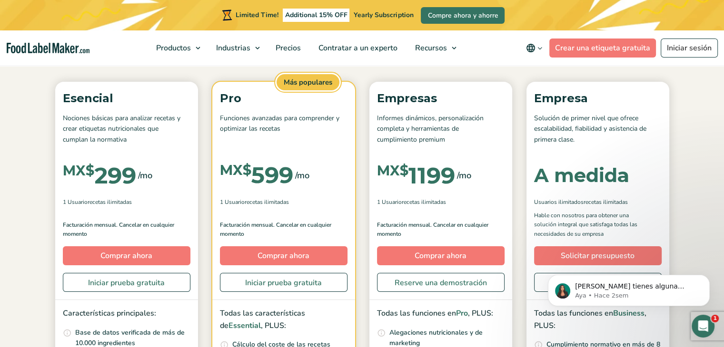
scroll to position [121, 0]
click at [124, 287] on link "Iniciar prueba gratuita" at bounding box center [126, 282] width 127 height 19
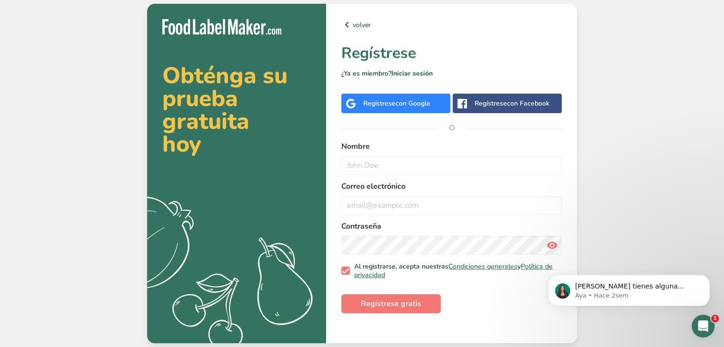
click at [376, 110] on div "Regístrese con Google" at bounding box center [395, 104] width 109 height 20
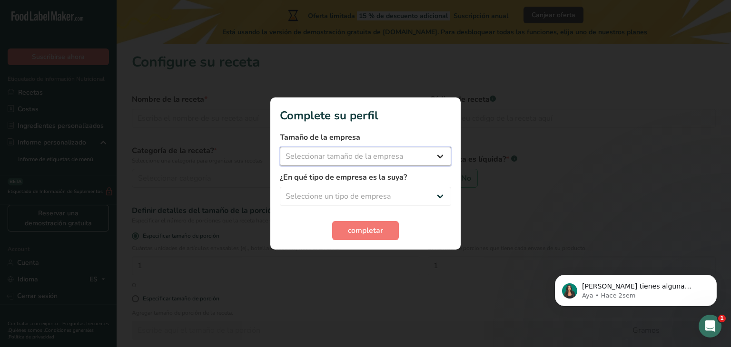
click at [442, 157] on select "Seleccionar tamaño de la empresa Menos de 10 empleados De 10 a 50 empleados De …" at bounding box center [365, 156] width 171 height 19
select select "1"
click at [280, 147] on select "Seleccionar tamaño de la empresa Menos de 10 empleados De 10 a 50 empleados De …" at bounding box center [365, 156] width 171 height 19
click at [439, 196] on select "Seleccione un tipo de empresa Fabricante de alimentos envasados Restaurante y c…" at bounding box center [365, 196] width 171 height 19
select select "8"
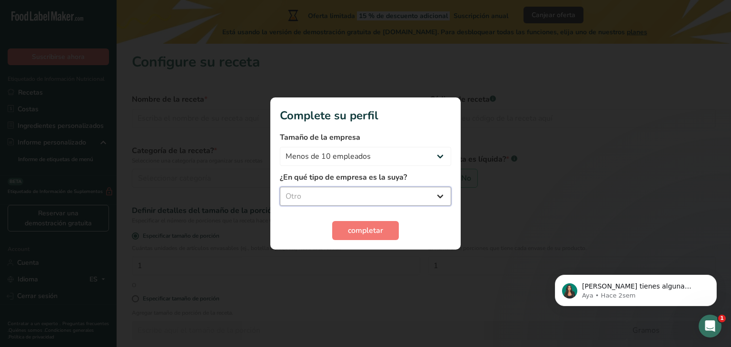
click at [280, 187] on select "Seleccione un tipo de empresa Fabricante de alimentos envasados Restaurante y c…" at bounding box center [365, 196] width 171 height 19
click at [387, 231] on button "completar" at bounding box center [365, 230] width 67 height 19
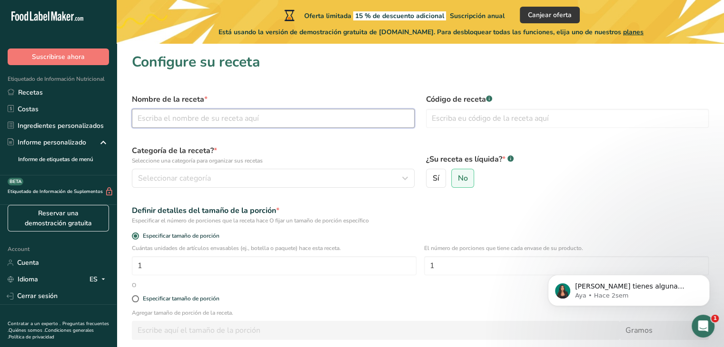
click at [310, 114] on input "text" at bounding box center [273, 118] width 283 height 19
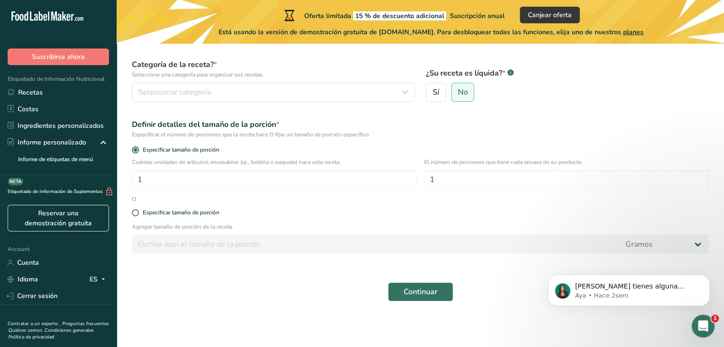
scroll to position [32, 0]
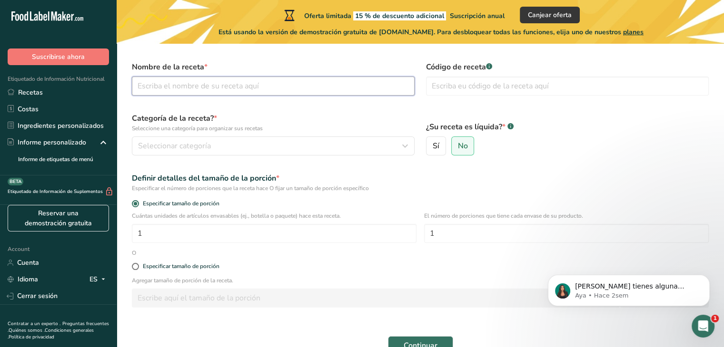
click at [253, 90] on input "text" at bounding box center [273, 86] width 283 height 19
type input "Chocolate en polvo semiamargo"
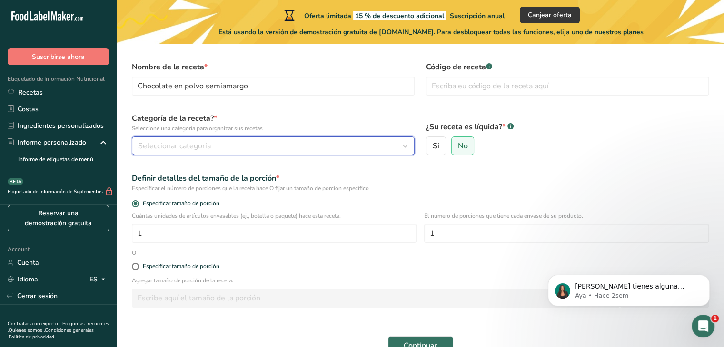
click at [185, 141] on span "Seleccionar categoría" at bounding box center [174, 145] width 73 height 11
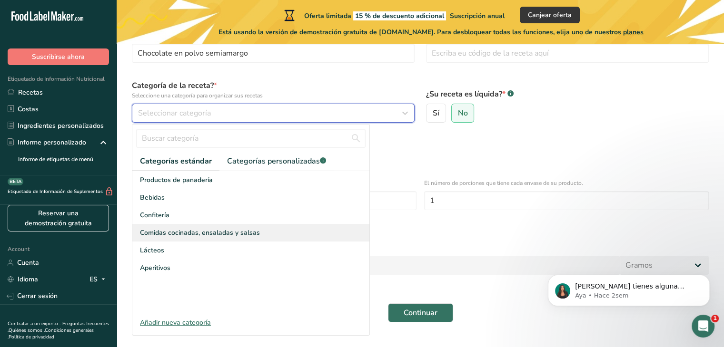
scroll to position [66, 0]
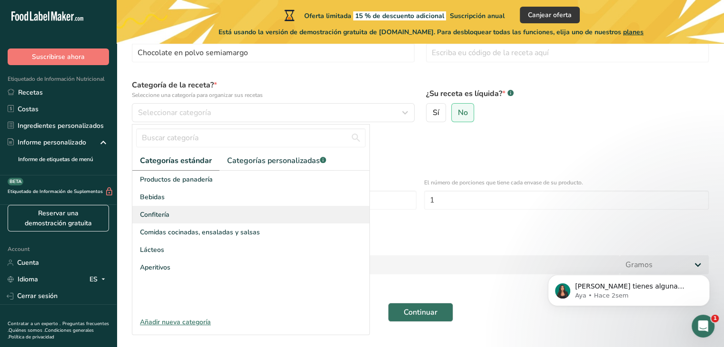
click at [166, 218] on span "Confitería" at bounding box center [154, 215] width 29 height 10
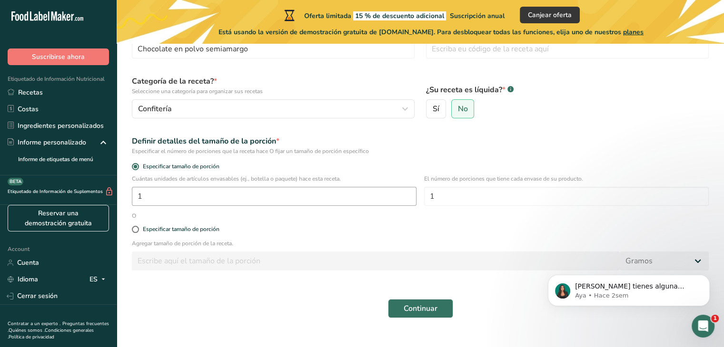
scroll to position [86, 0]
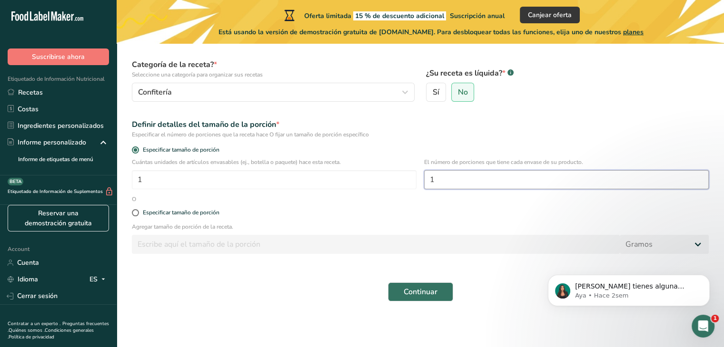
click at [453, 173] on input "1" at bounding box center [566, 179] width 284 height 19
type input "5"
click at [134, 214] on span at bounding box center [135, 212] width 7 height 7
click at [134, 214] on input "Especificar tamaño de porción" at bounding box center [135, 213] width 6 height 6
radio input "true"
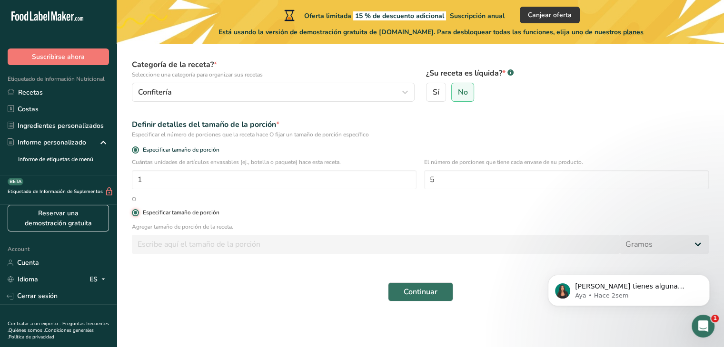
radio input "false"
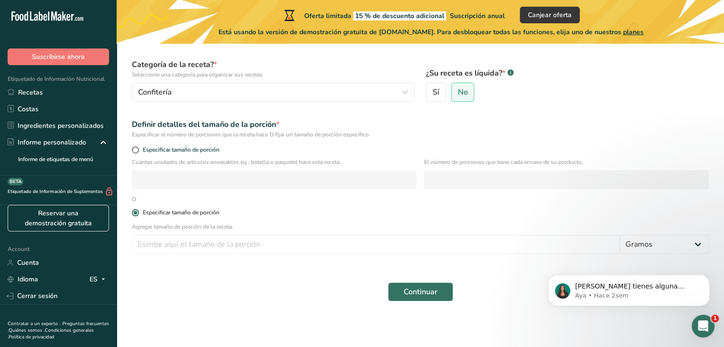
click at [134, 214] on span at bounding box center [135, 212] width 7 height 7
click at [134, 214] on input "Especificar tamaño de porción" at bounding box center [135, 213] width 6 height 6
click at [172, 248] on input "number" at bounding box center [376, 244] width 488 height 19
type input "250"
click at [137, 149] on span at bounding box center [135, 150] width 7 height 7
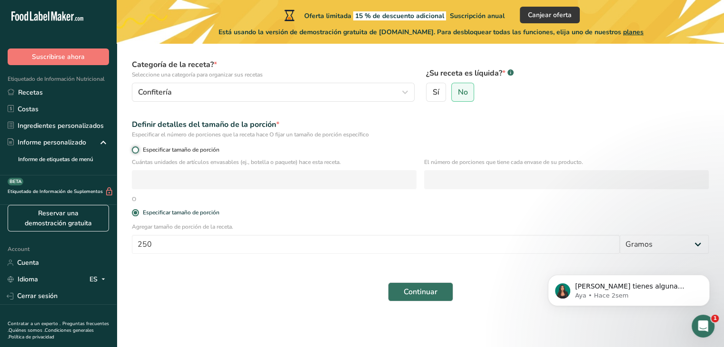
click at [137, 149] on input "Especificar tamaño de porción" at bounding box center [135, 150] width 6 height 6
radio input "true"
radio input "false"
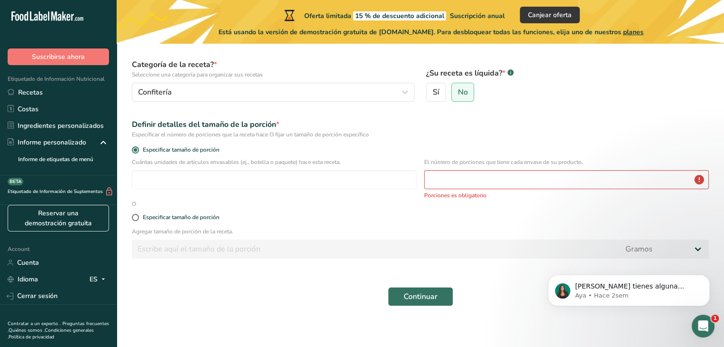
click at [432, 192] on p "Porciones es obligatorio" at bounding box center [566, 195] width 284 height 9
click at [448, 182] on input "number" at bounding box center [566, 179] width 284 height 19
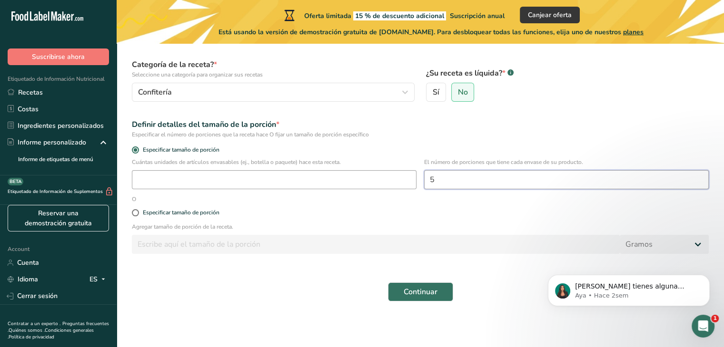
type input "5"
click at [337, 183] on input "number" at bounding box center [274, 179] width 284 height 19
type input "1"
click at [431, 292] on span "Continuar" at bounding box center [420, 291] width 34 height 11
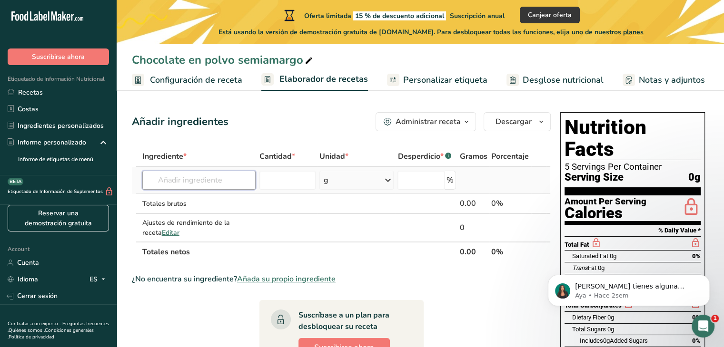
click at [198, 183] on input "text" at bounding box center [198, 180] width 113 height 19
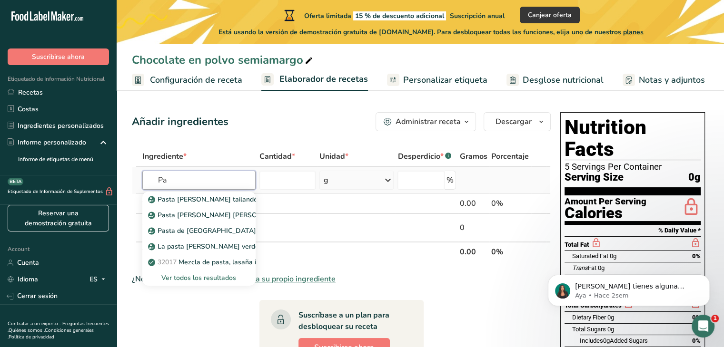
type input "P"
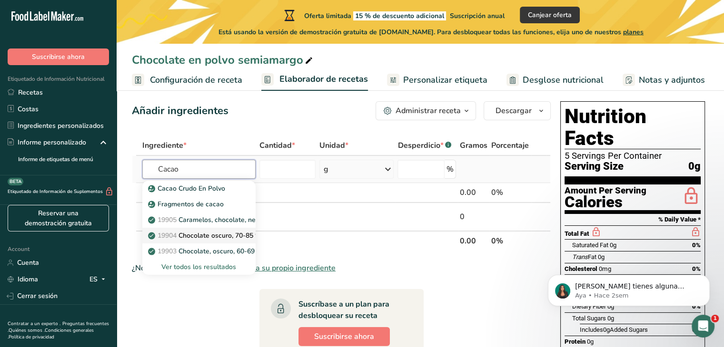
scroll to position [11, 0]
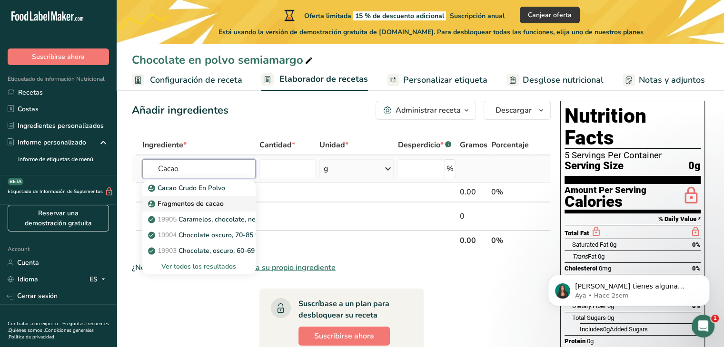
type input "Cacao"
click at [219, 205] on p "Fragmentos de cacao" at bounding box center [187, 204] width 74 height 10
type input "Cacao Nibs"
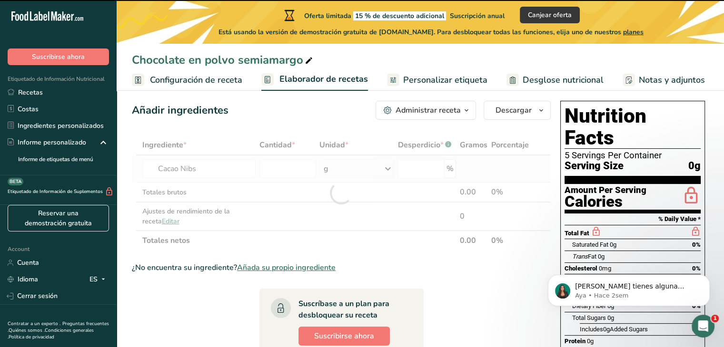
type input "0"
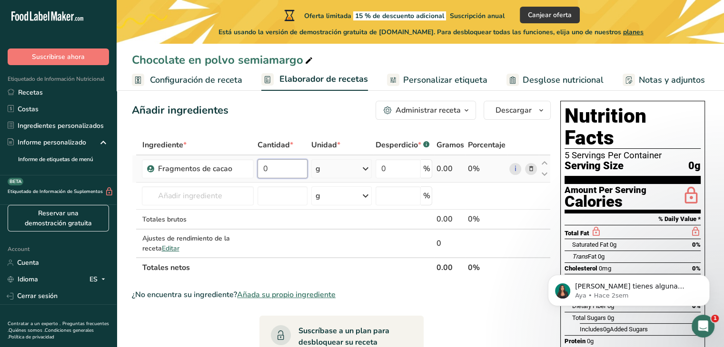
click at [268, 167] on input "0" at bounding box center [282, 168] width 50 height 19
type input "125"
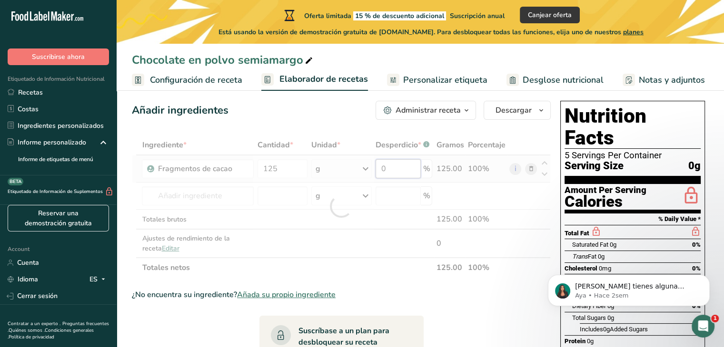
click at [397, 171] on div "Ingrediente * Cantidad * Unidad * Desperdicio * .a-a{fill:#347362;}.b-a{fill:#f…" at bounding box center [341, 206] width 419 height 143
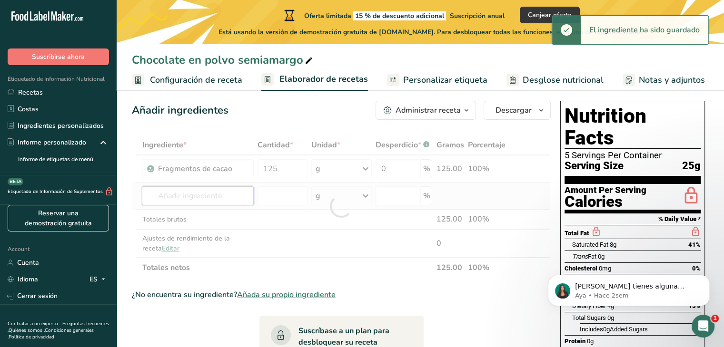
click at [230, 195] on div "Ingrediente * Cantidad * Unidad * Desperdicio * .a-a{fill:#347362;}.b-a{fill:#f…" at bounding box center [341, 206] width 419 height 143
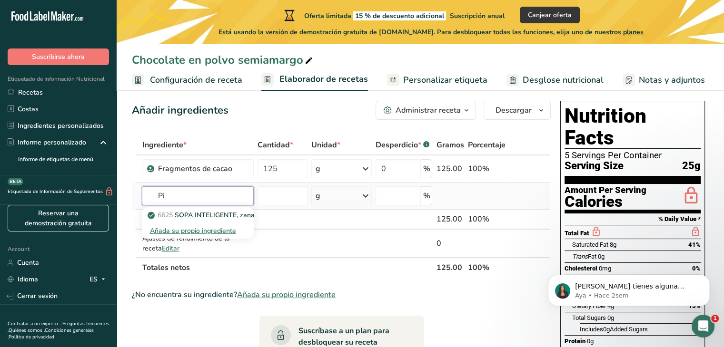
type input "P"
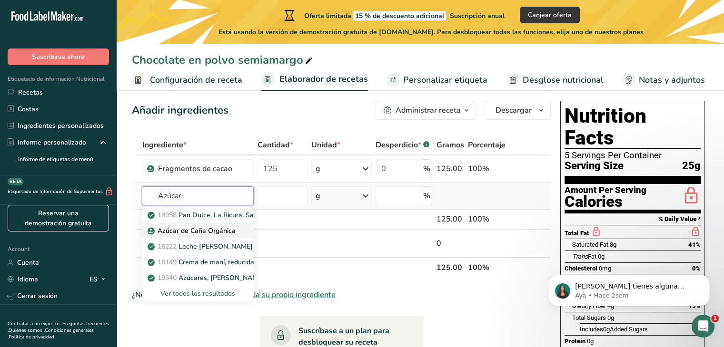
type input "Azúcar"
click at [221, 230] on p "Azúcar de Caña Orgánica" at bounding box center [192, 231] width 86 height 10
type input "Organic Cane Sugar"
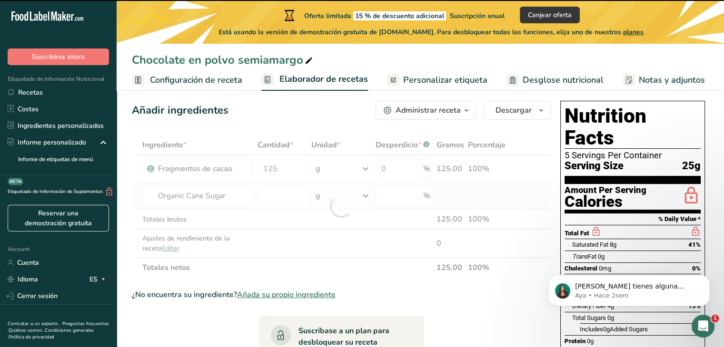
type input "0"
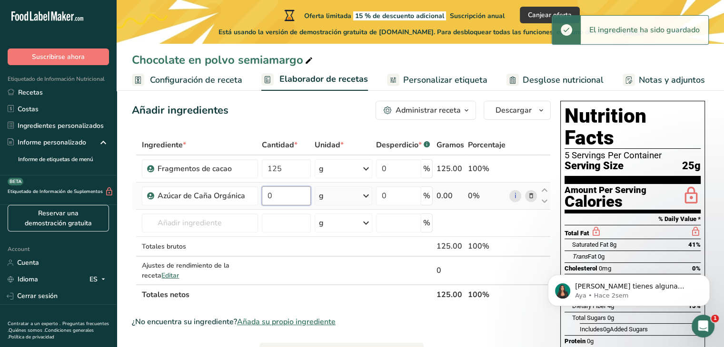
click at [285, 197] on input "0" at bounding box center [286, 195] width 49 height 19
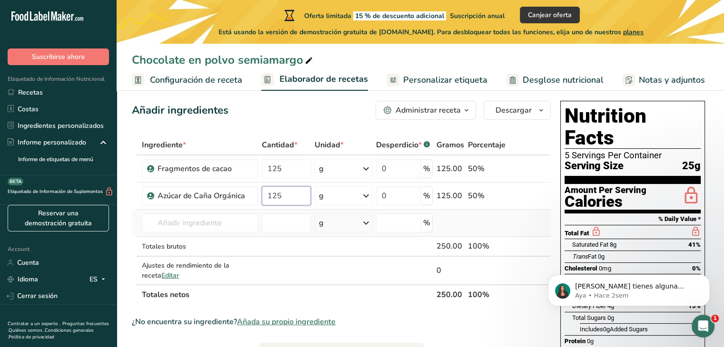
type input "125"
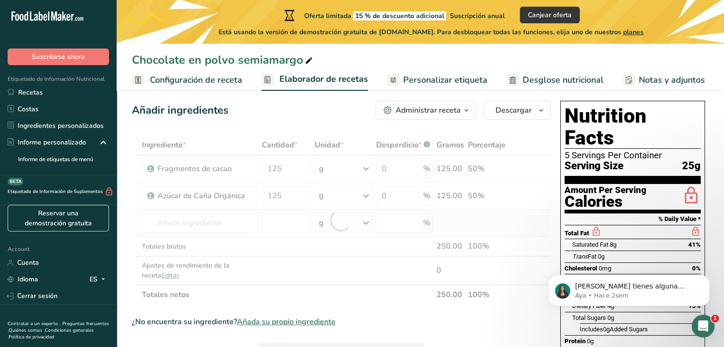
click at [453, 215] on div "Ingrediente * Cantidad * Unidad * Desperdicio * .a-a{fill:#347362;}.b-a{fill:#f…" at bounding box center [341, 220] width 419 height 170
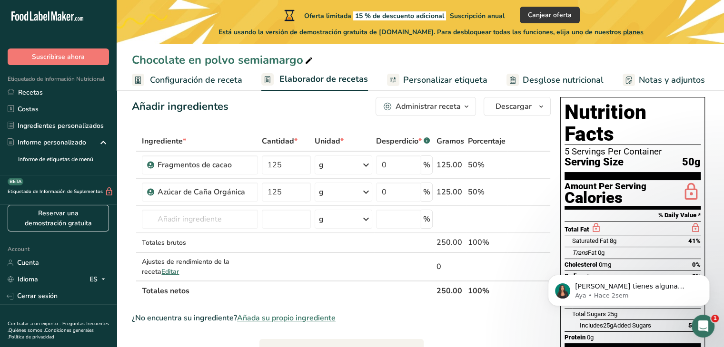
scroll to position [0, 0]
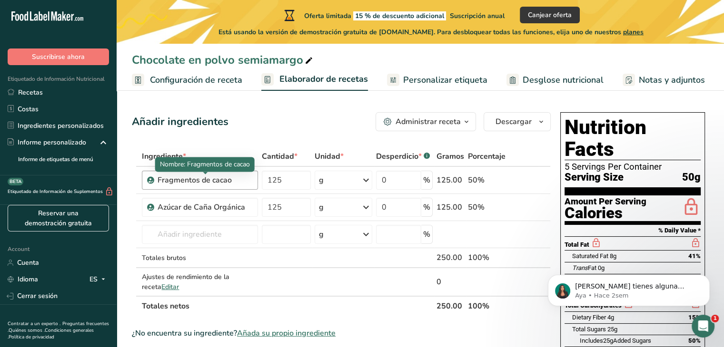
click at [240, 180] on div "Fragmentos de cacao" at bounding box center [204, 180] width 95 height 11
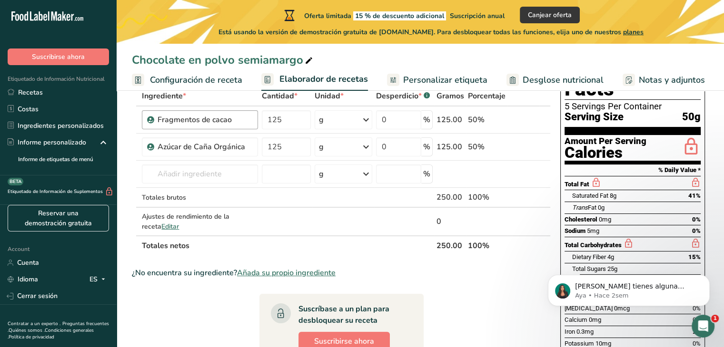
scroll to position [61, 0]
click at [244, 146] on div "Azúcar de Caña Orgánica" at bounding box center [204, 146] width 95 height 11
click at [236, 179] on input "text" at bounding box center [200, 173] width 116 height 19
type input "P"
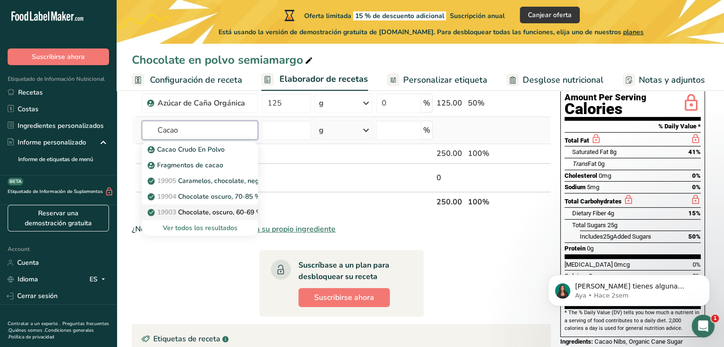
scroll to position [105, 0]
type input "Cacao"
click at [240, 208] on p "19903 Chocolate, oscuro, 60-69 % de sólidos de cacao" at bounding box center [236, 212] width 175 height 10
type input "Chocolate, dark, 60-69% cacao solids"
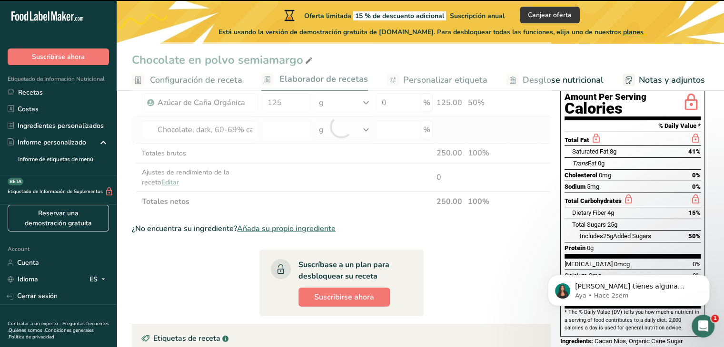
type input "0"
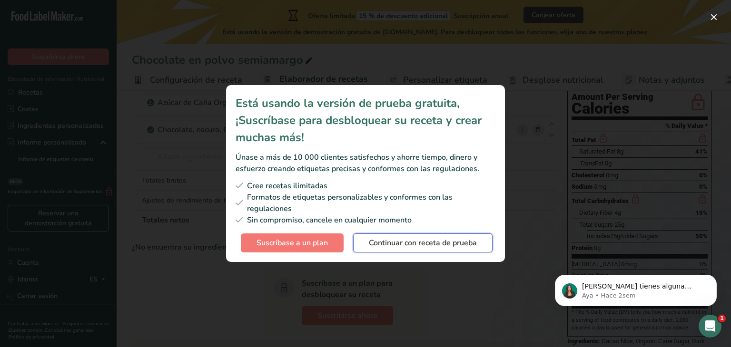
click at [398, 246] on span "Continuar con receta de prueba" at bounding box center [423, 242] width 108 height 11
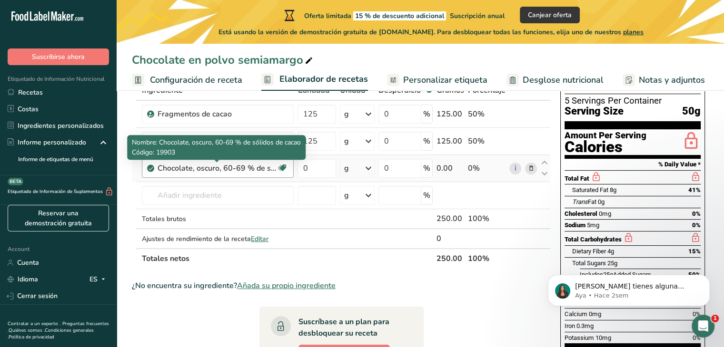
scroll to position [55, 0]
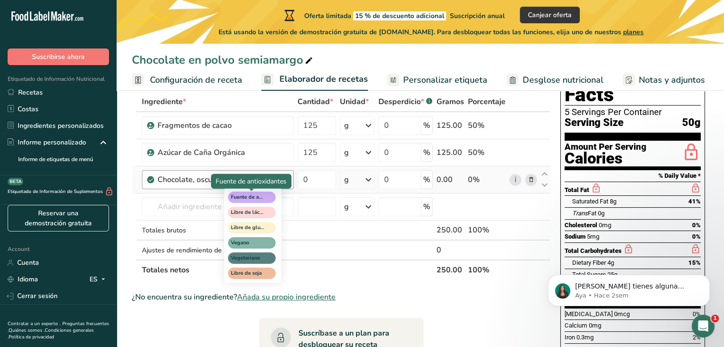
click at [268, 198] on span "Fuente de antioxidantes" at bounding box center [252, 197] width 48 height 11
click at [266, 210] on span "Libre de lácteos" at bounding box center [252, 212] width 48 height 11
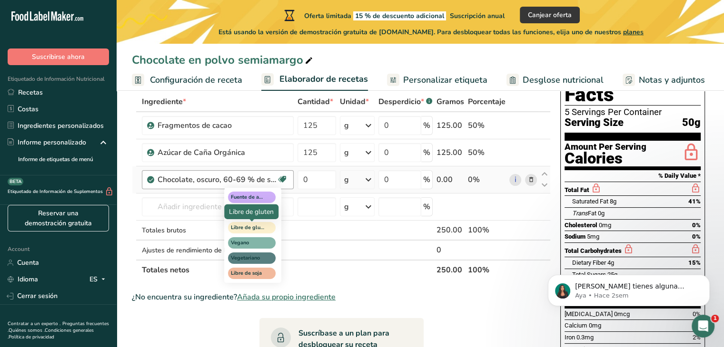
click at [264, 229] on span "Libre de gluten" at bounding box center [252, 227] width 48 height 11
click at [261, 240] on span "Vegano" at bounding box center [247, 243] width 33 height 8
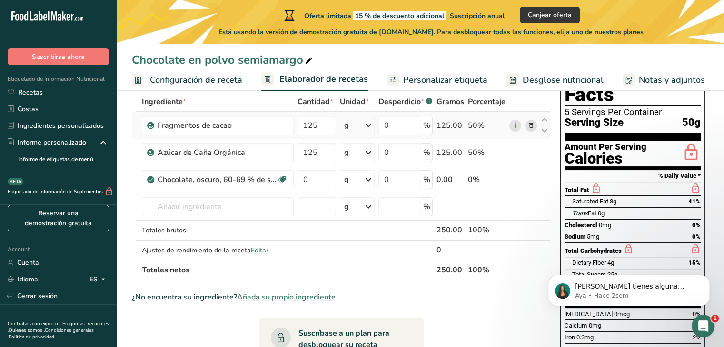
click at [529, 124] on icon at bounding box center [530, 126] width 7 height 10
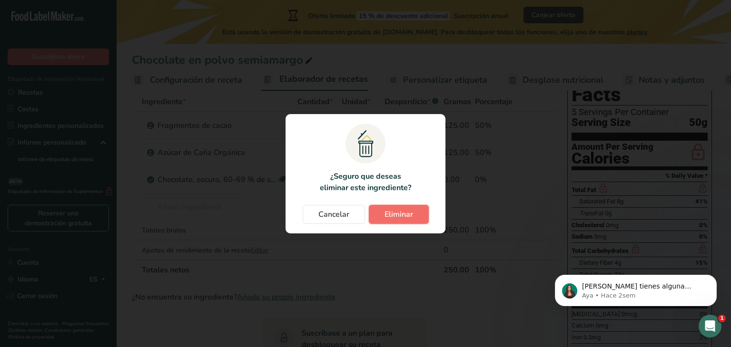
click at [379, 217] on button "Eliminar" at bounding box center [399, 214] width 60 height 19
type input "0"
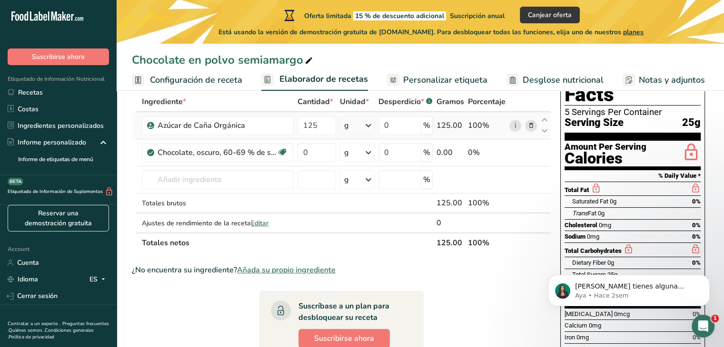
click at [534, 127] on span at bounding box center [530, 125] width 11 height 11
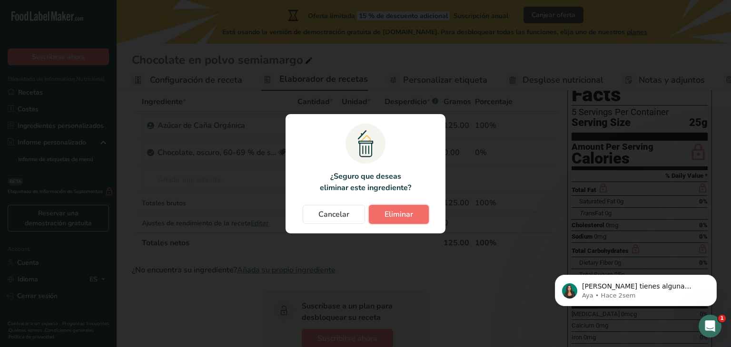
click at [413, 213] on button "Eliminar" at bounding box center [399, 214] width 60 height 19
type input "0"
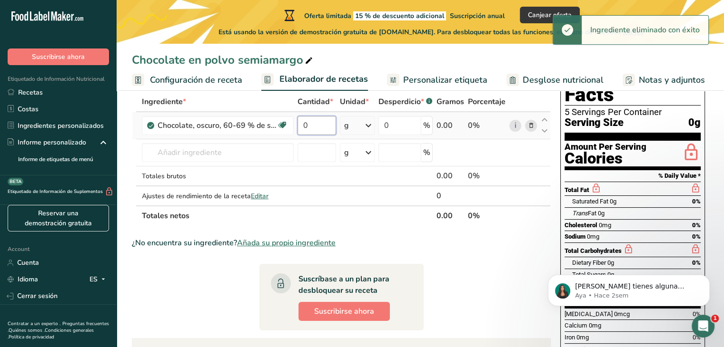
click at [315, 127] on input "0" at bounding box center [316, 125] width 39 height 19
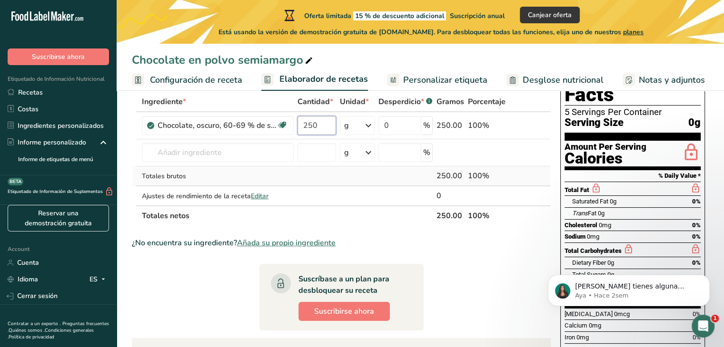
type input "250"
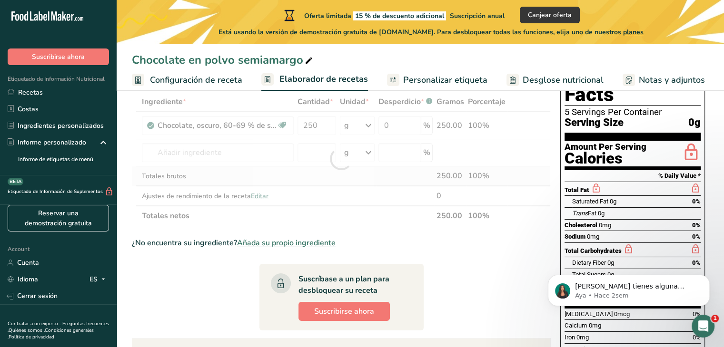
click at [354, 168] on div "Ingrediente * Cantidad * Unidad * Desperdicio * .a-a{fill:#347362;}.b-a{fill:#f…" at bounding box center [341, 159] width 419 height 134
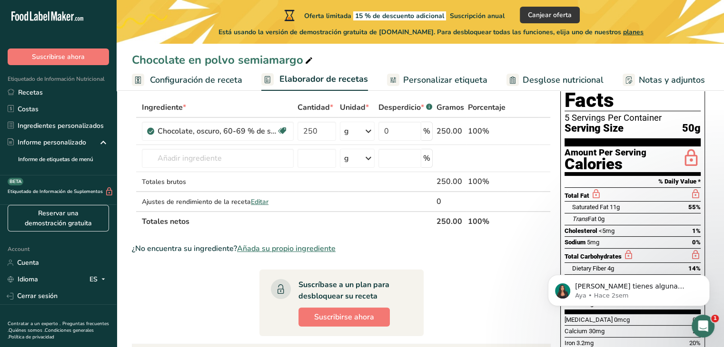
scroll to position [63, 0]
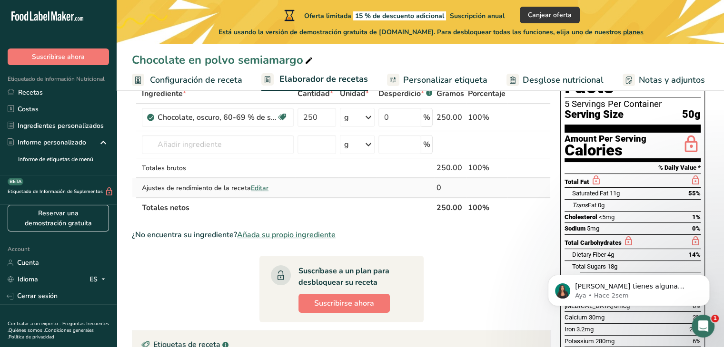
click at [264, 185] on span "Editar" at bounding box center [260, 188] width 18 height 9
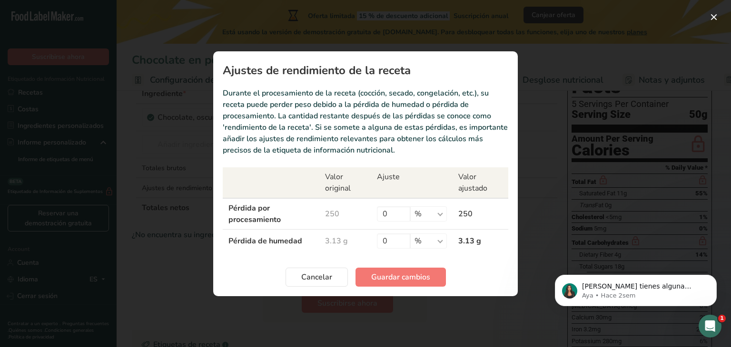
click at [476, 240] on td "3.13 g" at bounding box center [480, 240] width 56 height 23
click at [392, 236] on input "0" at bounding box center [393, 241] width 33 height 15
click at [331, 235] on td "3.13 g" at bounding box center [345, 240] width 52 height 23
click at [331, 242] on td "3.13 g" at bounding box center [345, 240] width 52 height 23
click at [326, 273] on span "Cancelar" at bounding box center [316, 277] width 31 height 11
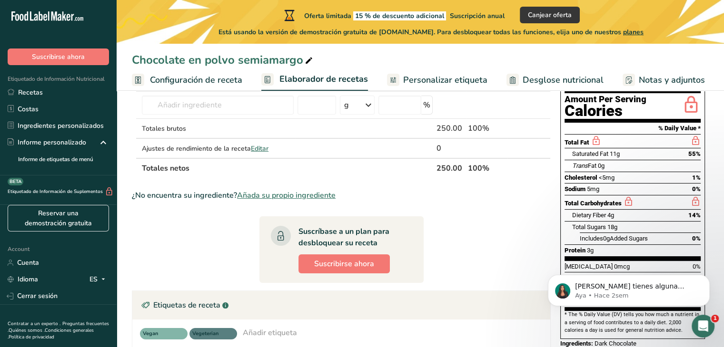
scroll to position [103, 0]
click at [279, 193] on span "Añada su propio ingrediente" at bounding box center [286, 194] width 98 height 11
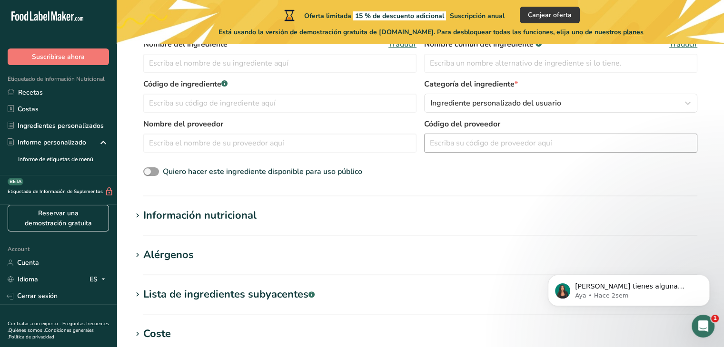
scroll to position [215, 0]
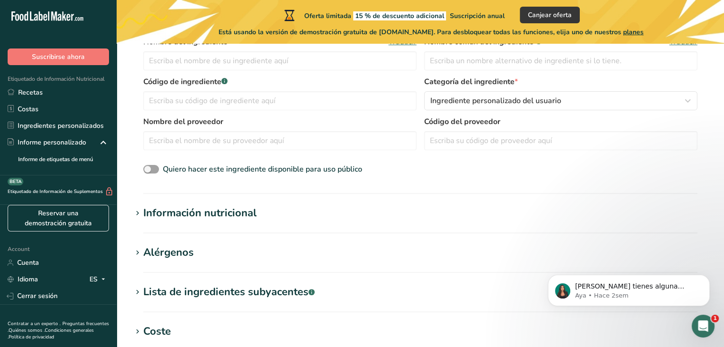
click at [198, 226] on section "Información nutricional Tamaño de la porción .a-a{fill:#347362;}.b-a{fill:#fff;…" at bounding box center [420, 220] width 577 height 28
click at [202, 208] on div "Información nutricional" at bounding box center [199, 214] width 113 height 16
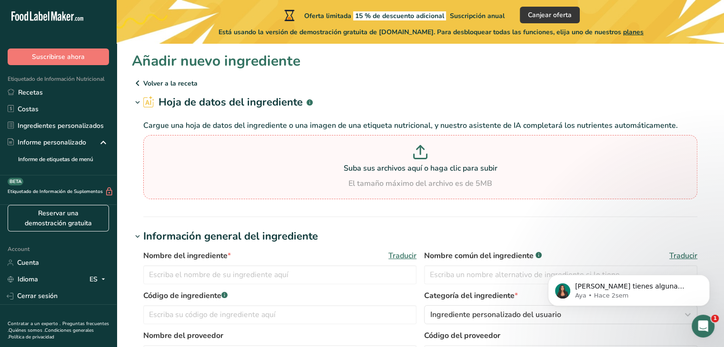
scroll to position [0, 0]
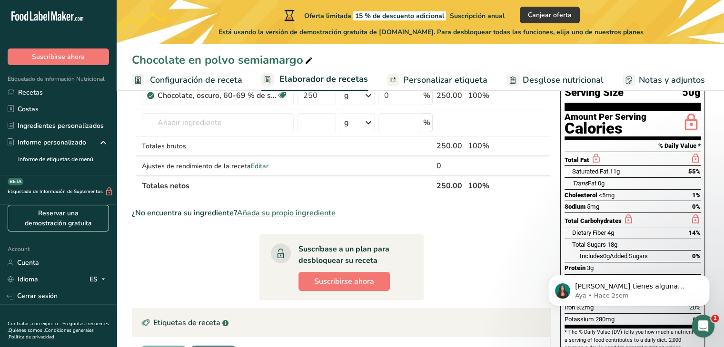
scroll to position [86, 0]
